Goal: Transaction & Acquisition: Download file/media

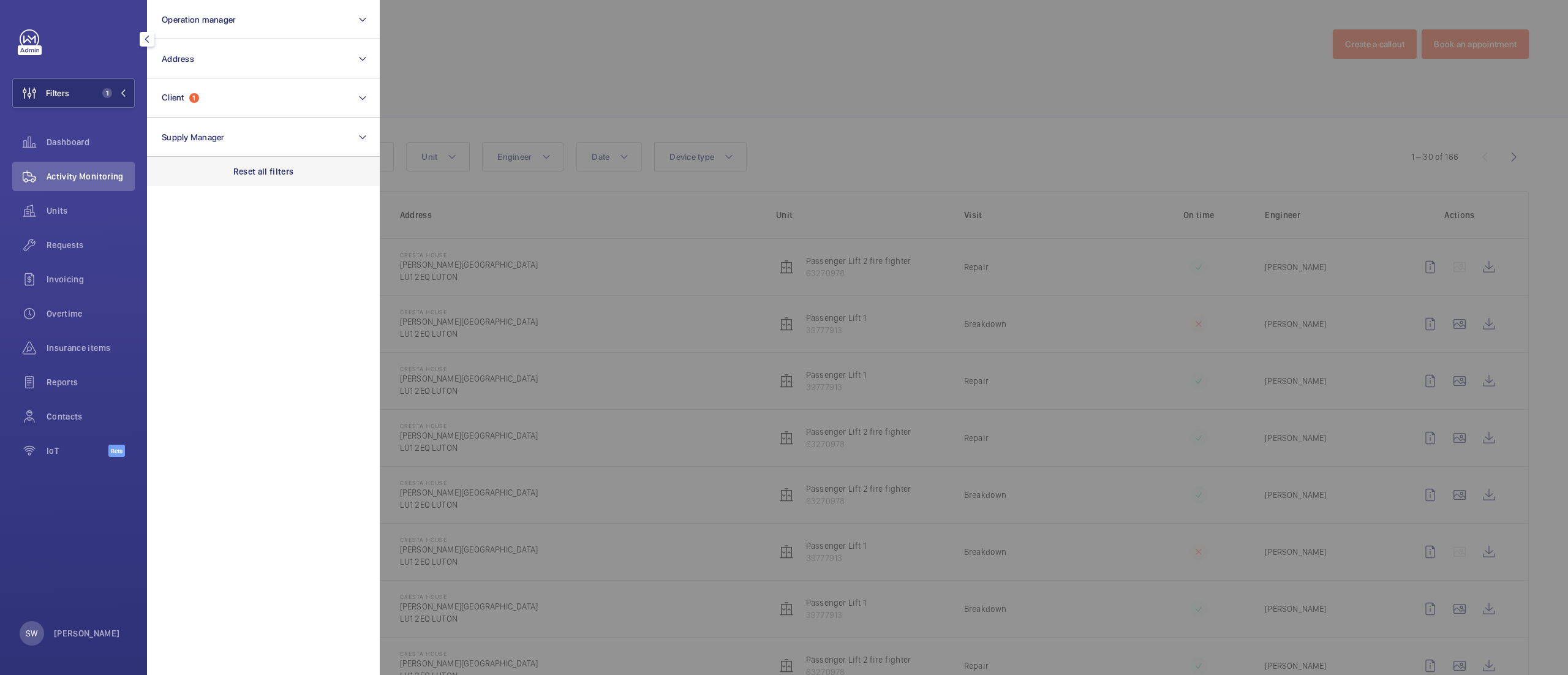
click at [299, 172] on div "Reset all filters" at bounding box center [263, 171] width 233 height 29
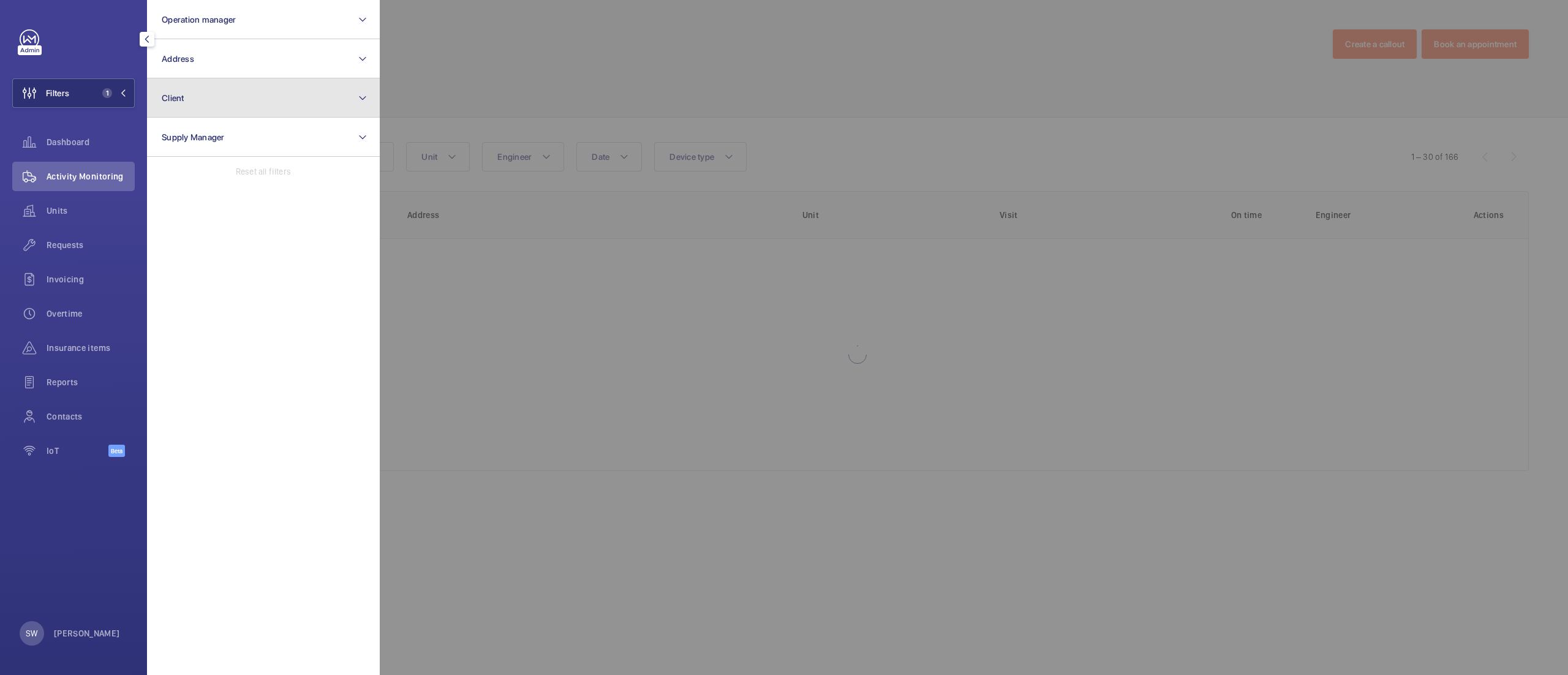
click at [228, 93] on button "Client" at bounding box center [263, 98] width 233 height 39
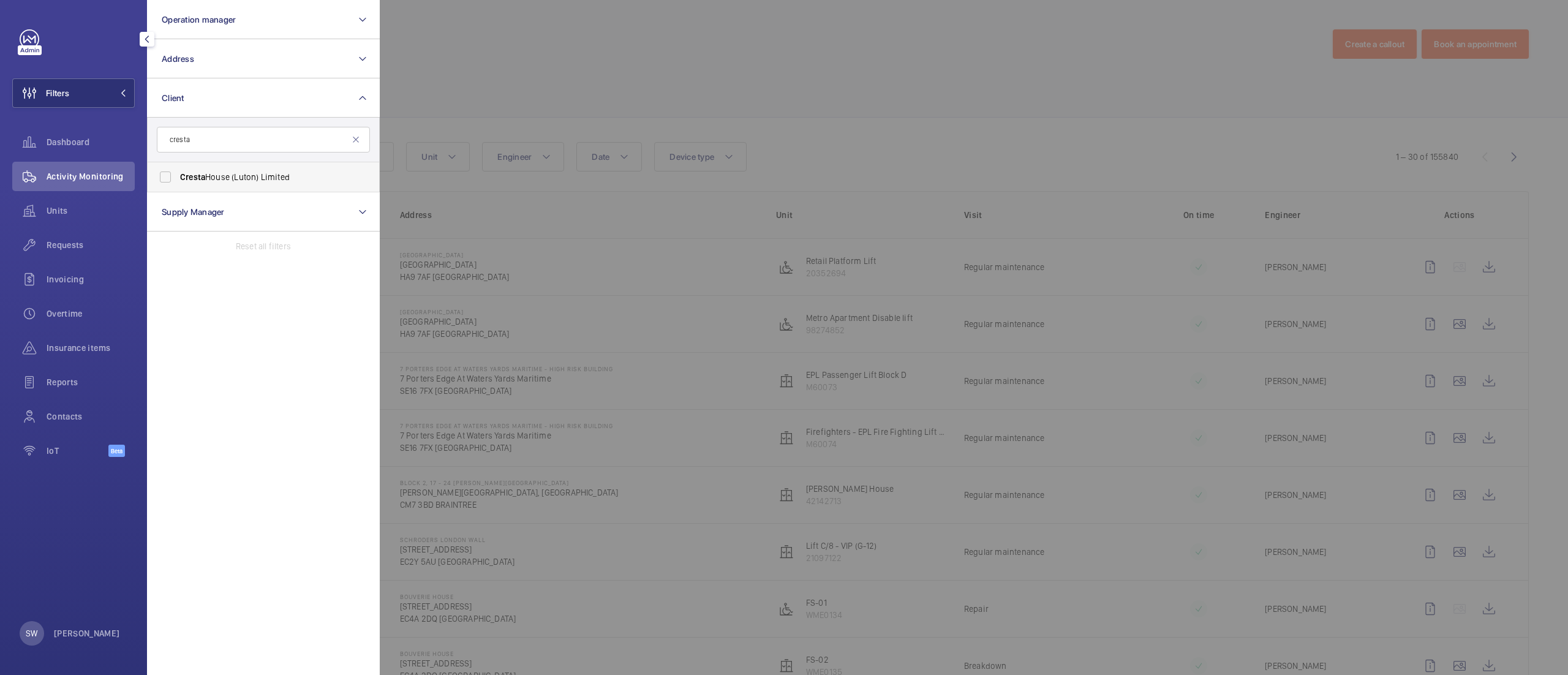
type input "cresta"
click at [209, 172] on span "Cresta House (Luton) Limited" at bounding box center [264, 177] width 168 height 12
click at [178, 172] on input "Cresta House (Luton) Limited" at bounding box center [165, 177] width 24 height 24
checkbox input "true"
click at [788, 122] on div at bounding box center [1163, 338] width 1568 height 675
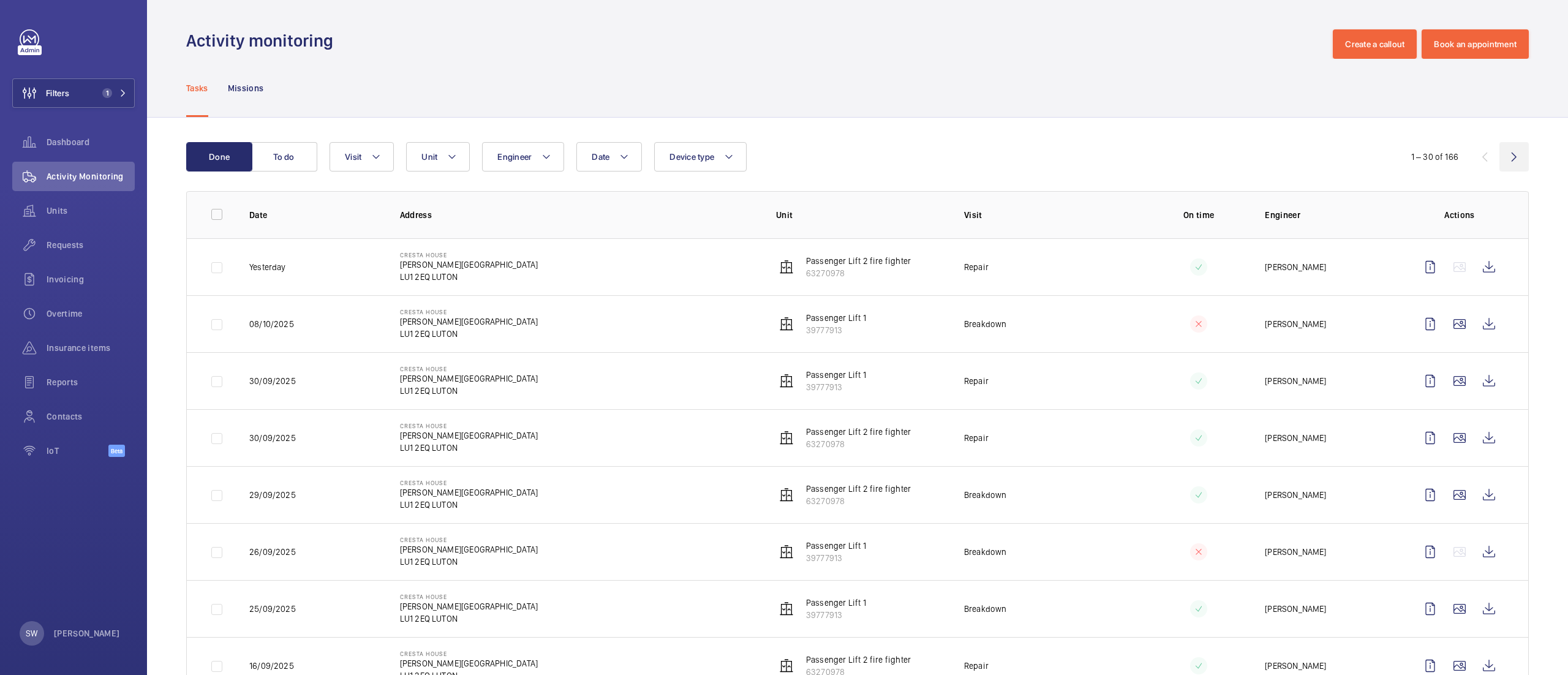
click at [1500, 161] on wm-front-icon-button at bounding box center [1514, 156] width 29 height 29
click at [1500, 151] on wm-front-icon-button at bounding box center [1514, 156] width 29 height 29
click at [1505, 159] on wm-front-icon-button at bounding box center [1514, 156] width 29 height 29
click at [1502, 157] on wm-front-icon-button at bounding box center [1514, 156] width 29 height 29
click at [1500, 156] on wm-front-icon-button at bounding box center [1514, 156] width 29 height 29
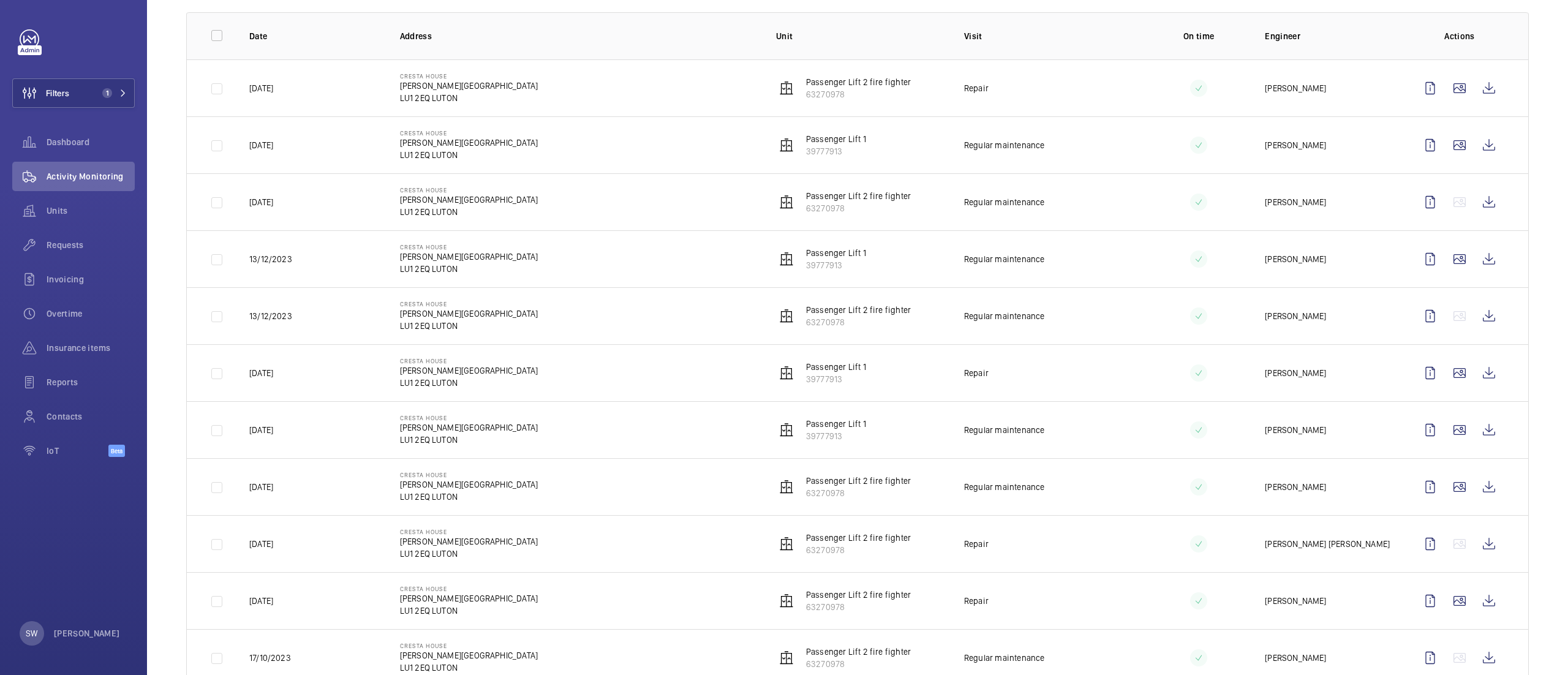
scroll to position [130, 0]
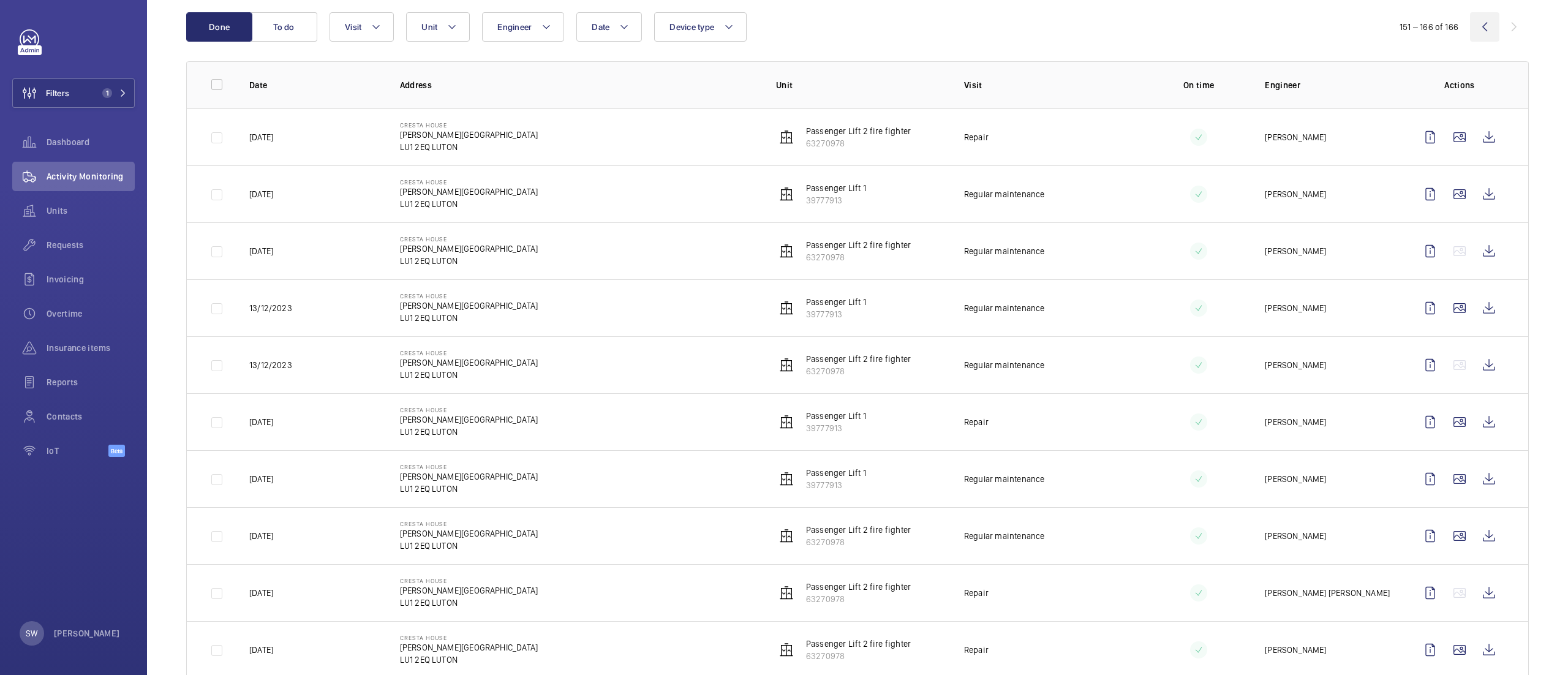
click at [1470, 29] on wm-front-icon-button at bounding box center [1484, 26] width 29 height 29
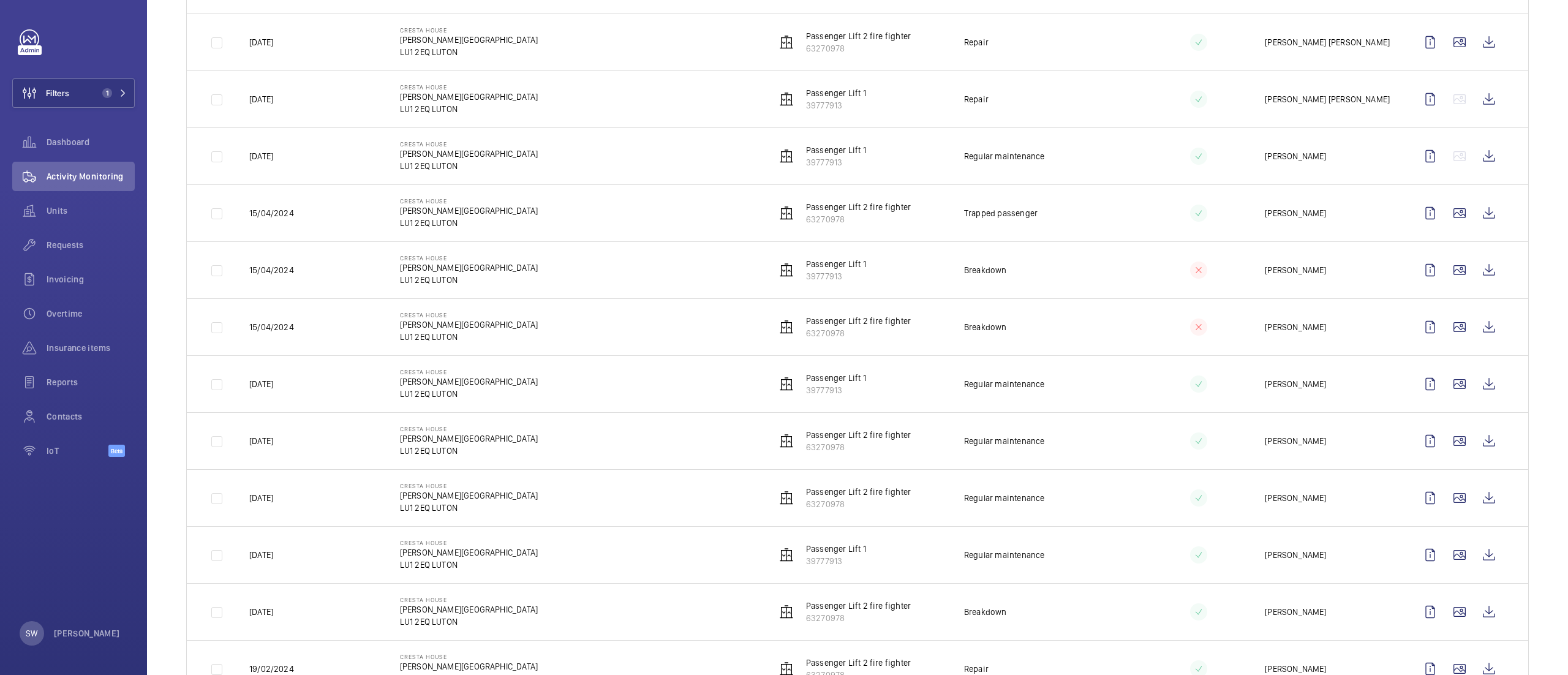
scroll to position [1005, 0]
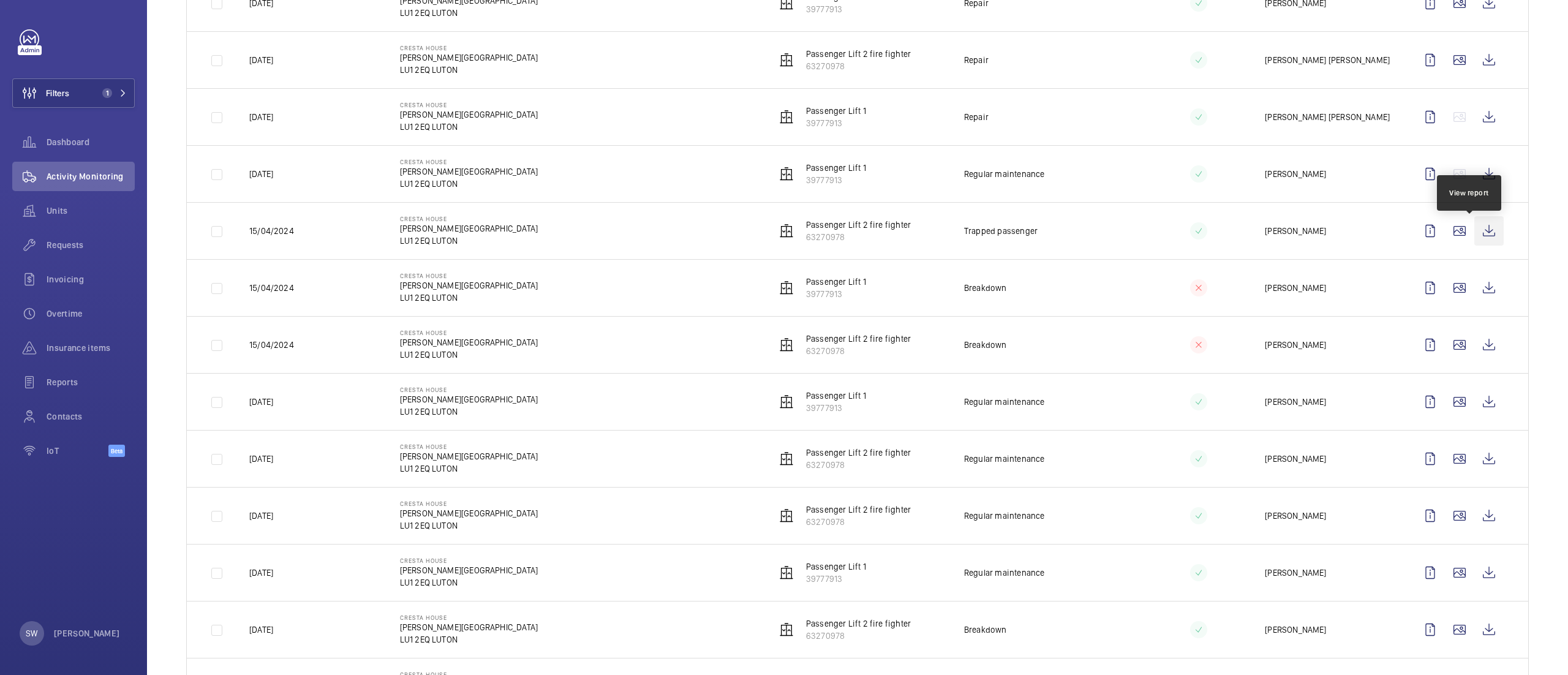
click at [1475, 232] on wm-front-icon-button at bounding box center [1489, 230] width 29 height 29
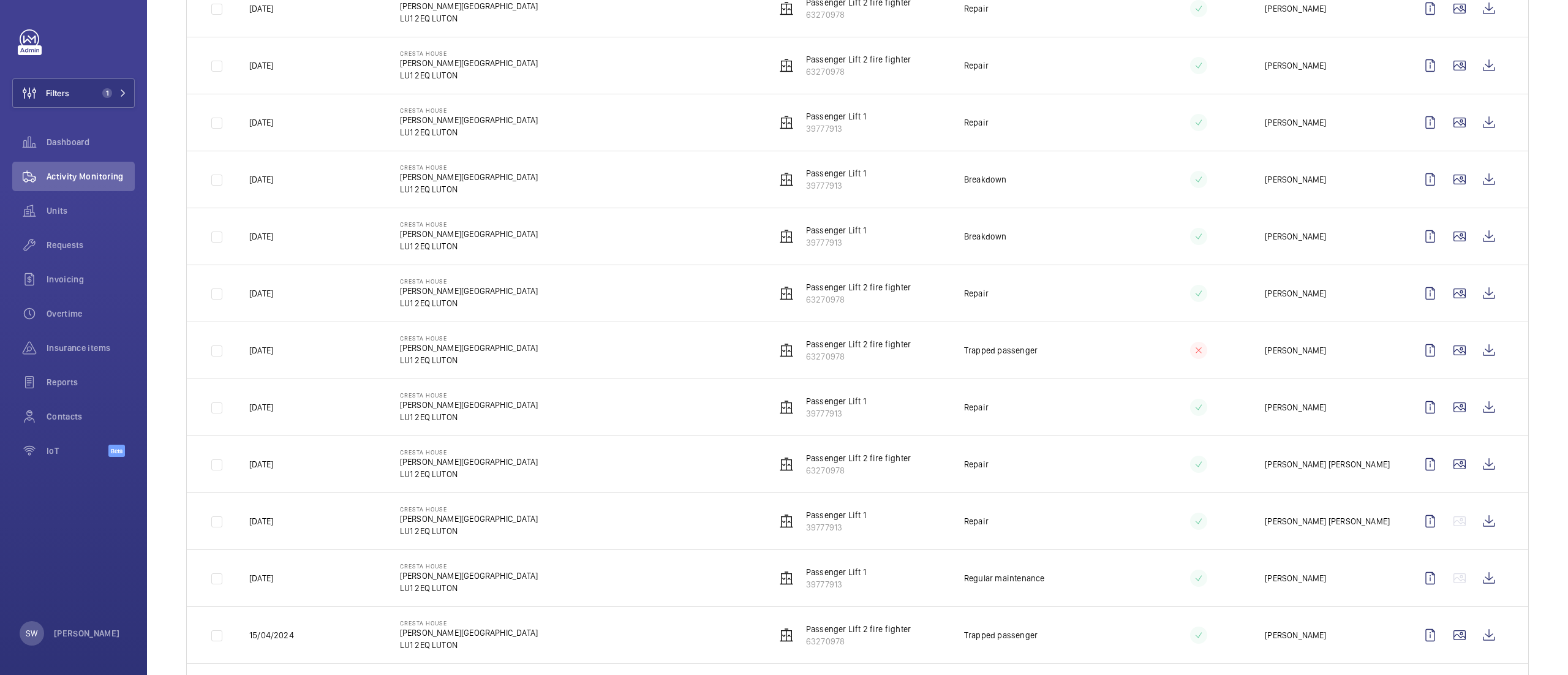
scroll to position [575, 0]
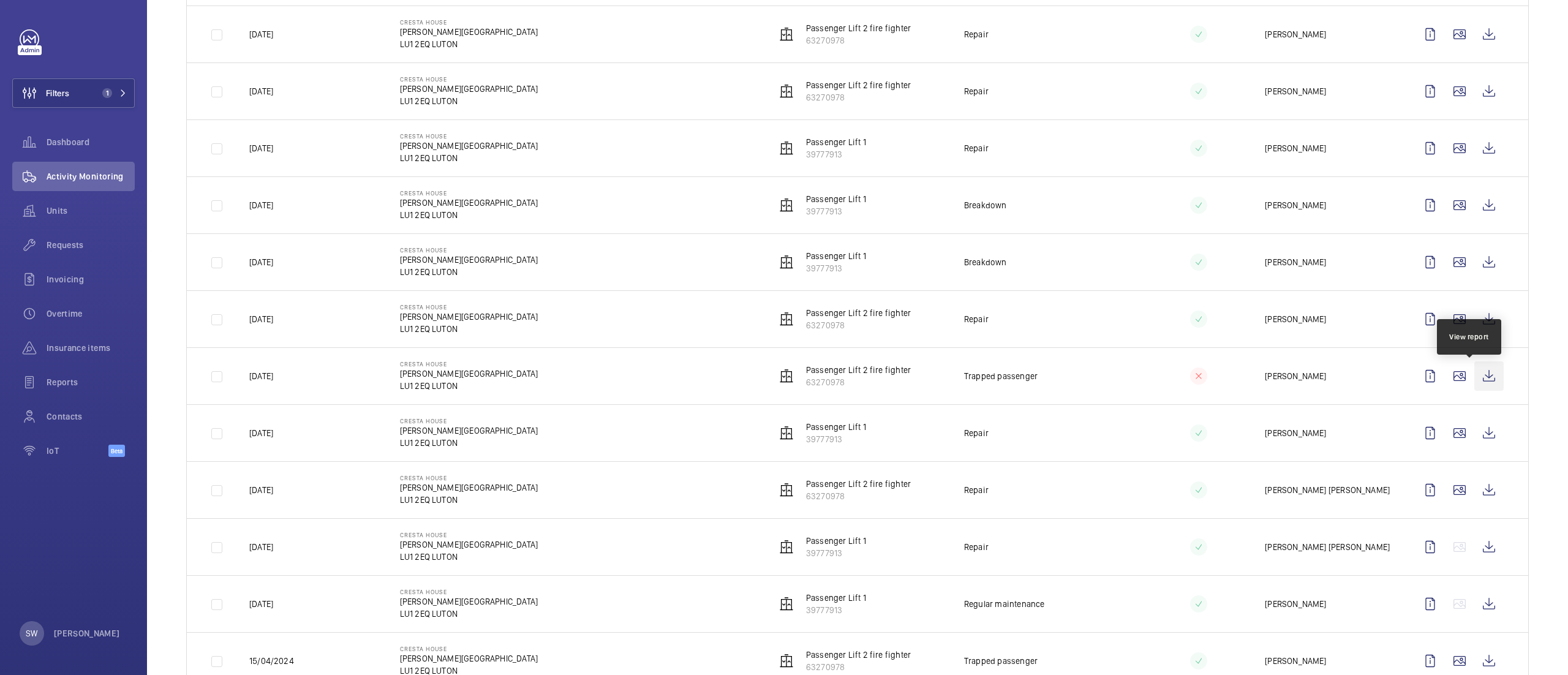
click at [1475, 380] on wm-front-icon-button at bounding box center [1489, 376] width 29 height 29
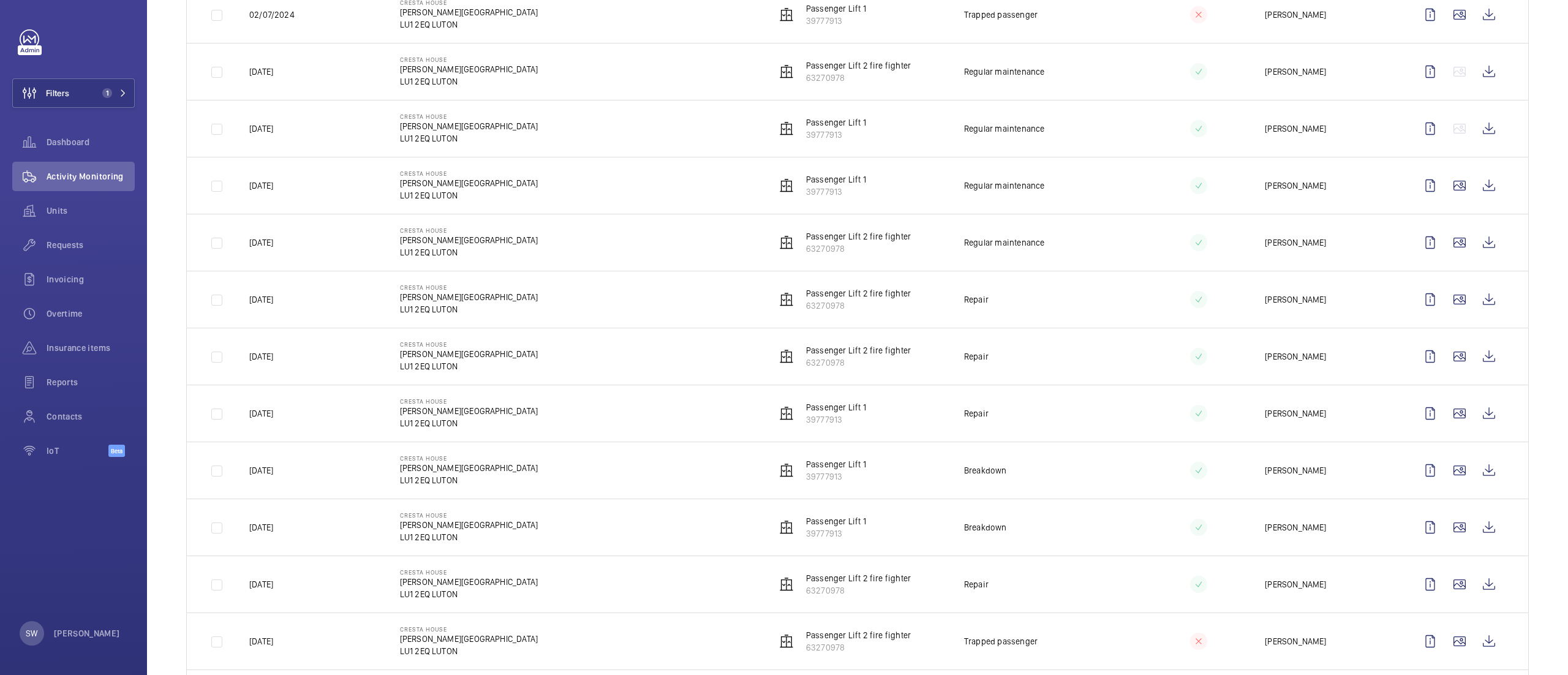
scroll to position [307, 0]
click at [1475, 303] on wm-front-icon-button at bounding box center [1489, 302] width 29 height 29
click at [45, 139] on wm-front-icon-button at bounding box center [29, 141] width 35 height 29
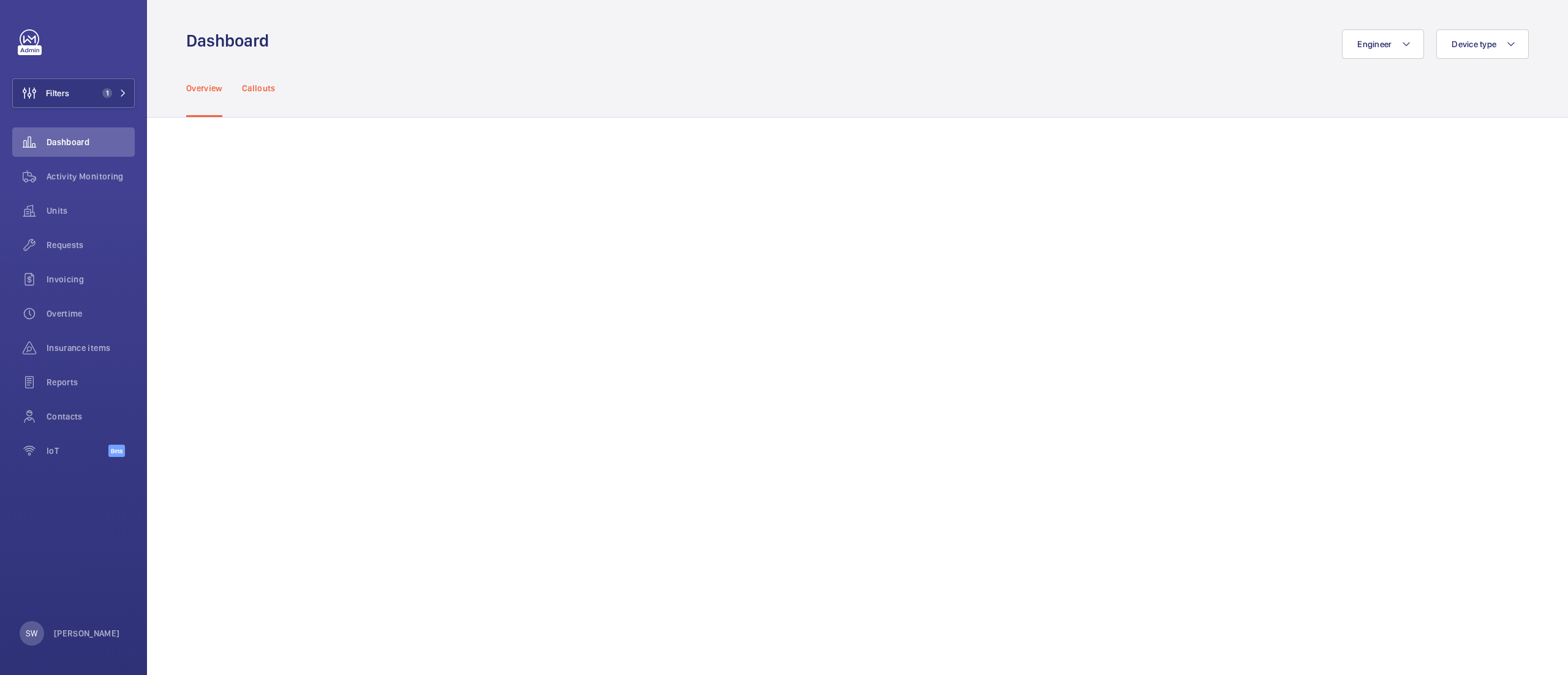
click at [270, 80] on div "Callouts" at bounding box center [259, 88] width 34 height 58
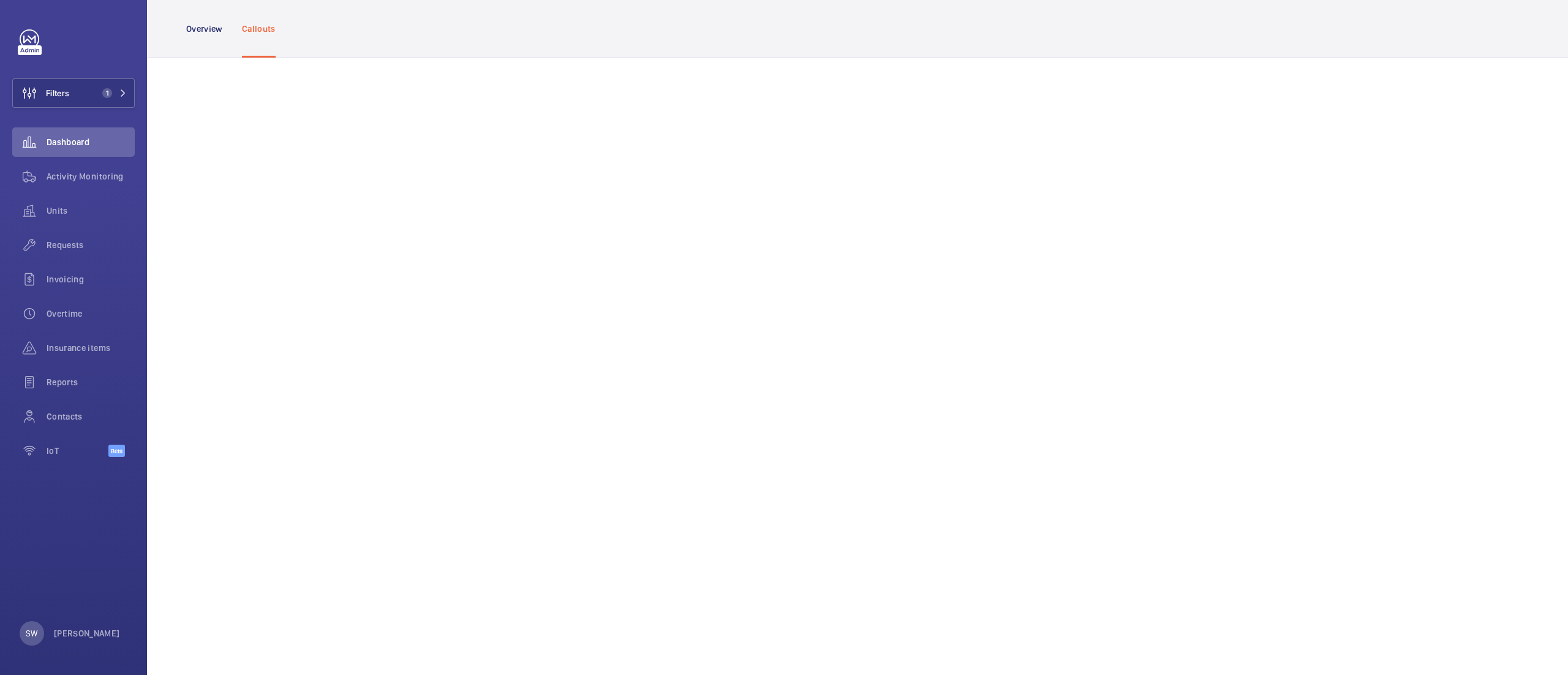
scroll to position [565, 0]
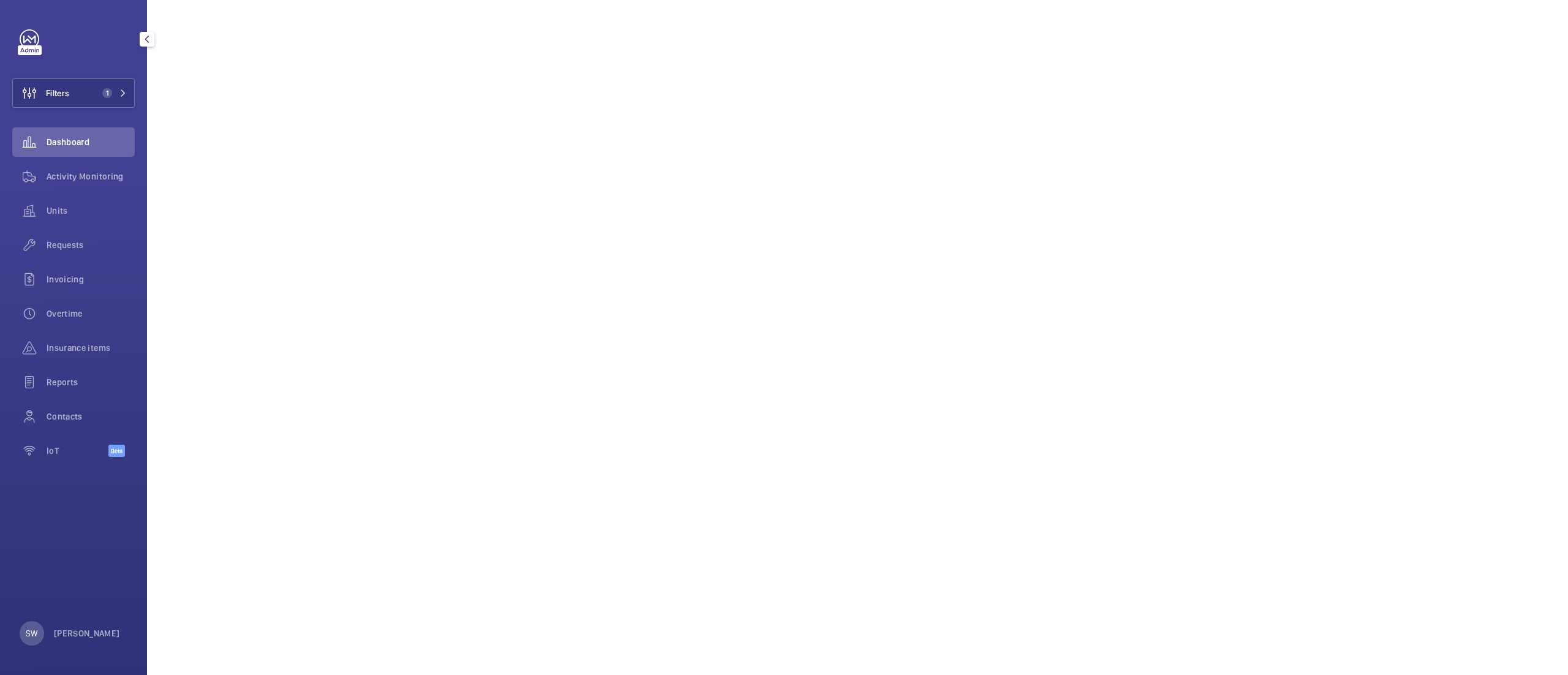
click at [86, 381] on span "Reports" at bounding box center [91, 381] width 88 height 12
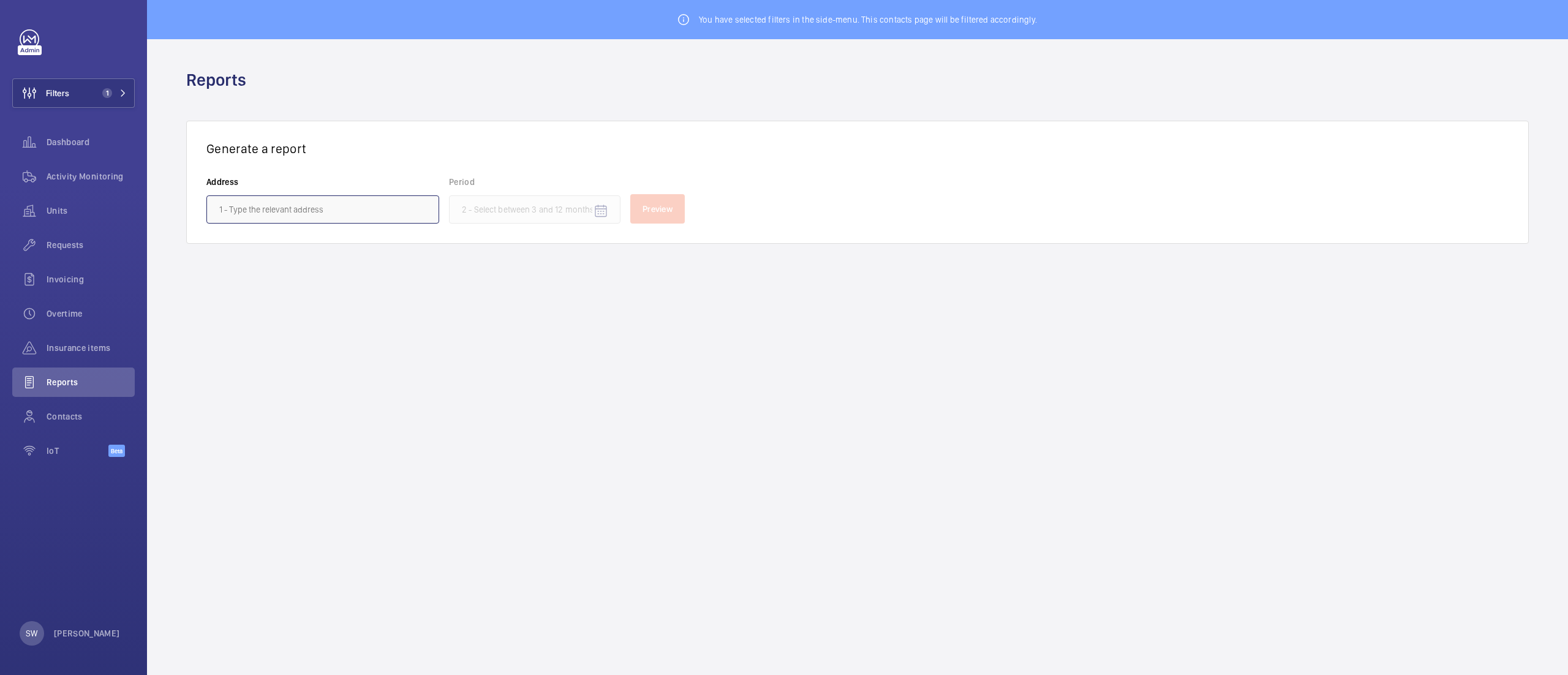
click at [294, 220] on input "text" at bounding box center [322, 209] width 233 height 28
click at [329, 251] on span "[GEOGRAPHIC_DATA][PERSON_NAME][STREET_ADDRESS]" at bounding box center [323, 245] width 207 height 12
type input "[GEOGRAPHIC_DATA][PERSON_NAME][STREET_ADDRESS]"
click at [485, 209] on input at bounding box center [535, 209] width 172 height 28
click at [620, 256] on wm-front-icon-button at bounding box center [624, 251] width 29 height 29
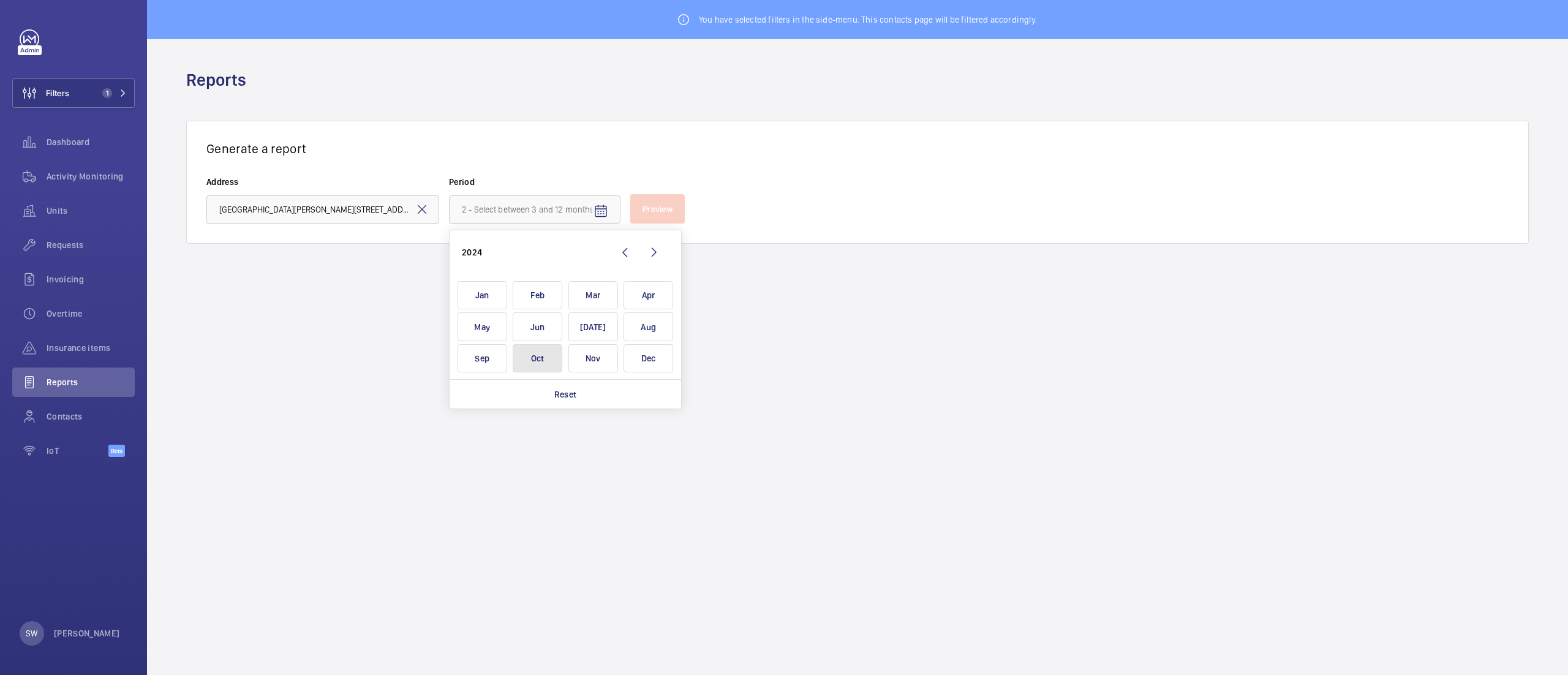
click at [536, 352] on span "Oct" at bounding box center [537, 358] width 50 height 29
click at [657, 251] on wm-front-icon-button at bounding box center [653, 251] width 29 height 29
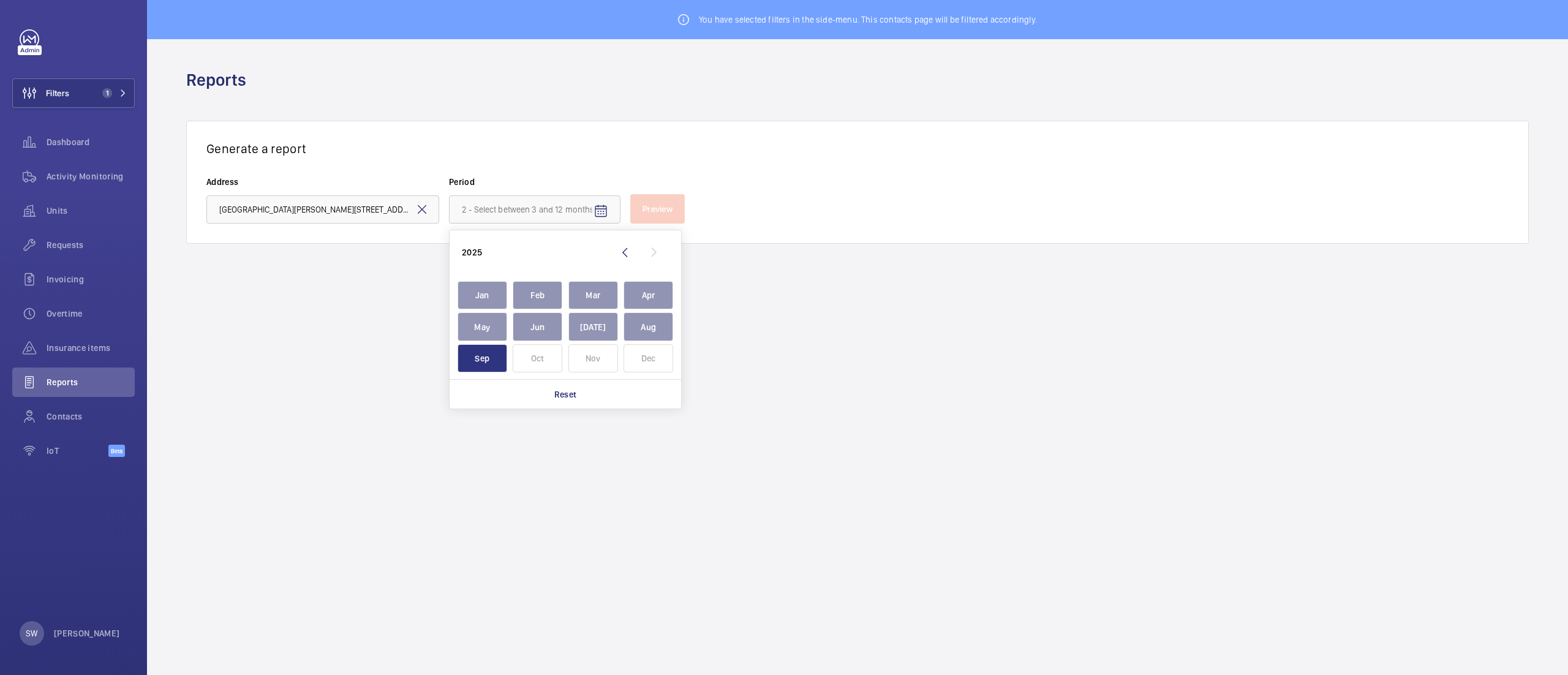
click at [462, 360] on span "Sep" at bounding box center [482, 358] width 50 height 29
type input "[DATE] - [DATE]"
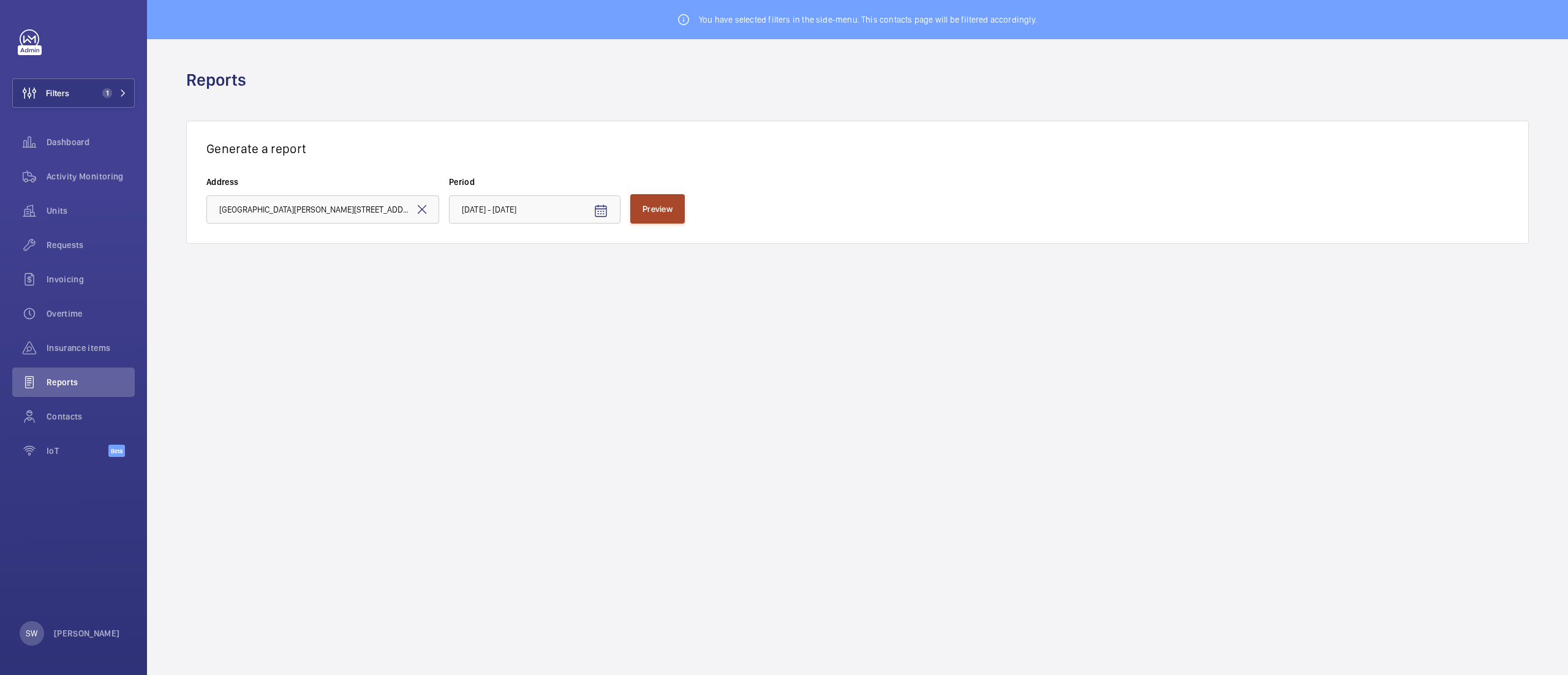
click at [671, 200] on button "Preview" at bounding box center [658, 208] width 54 height 29
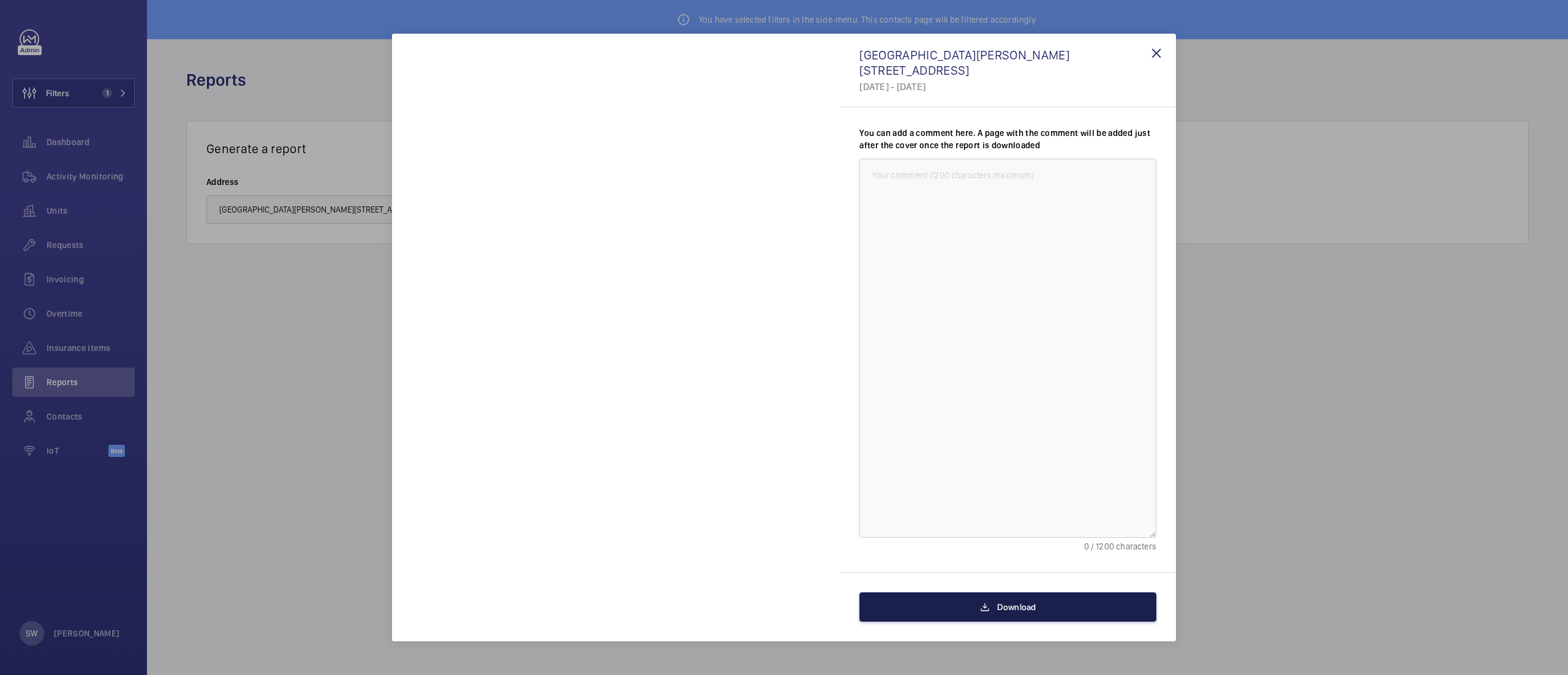
click at [1000, 610] on span "Download" at bounding box center [1017, 607] width 39 height 9
